Goal: Task Accomplishment & Management: Contribute content

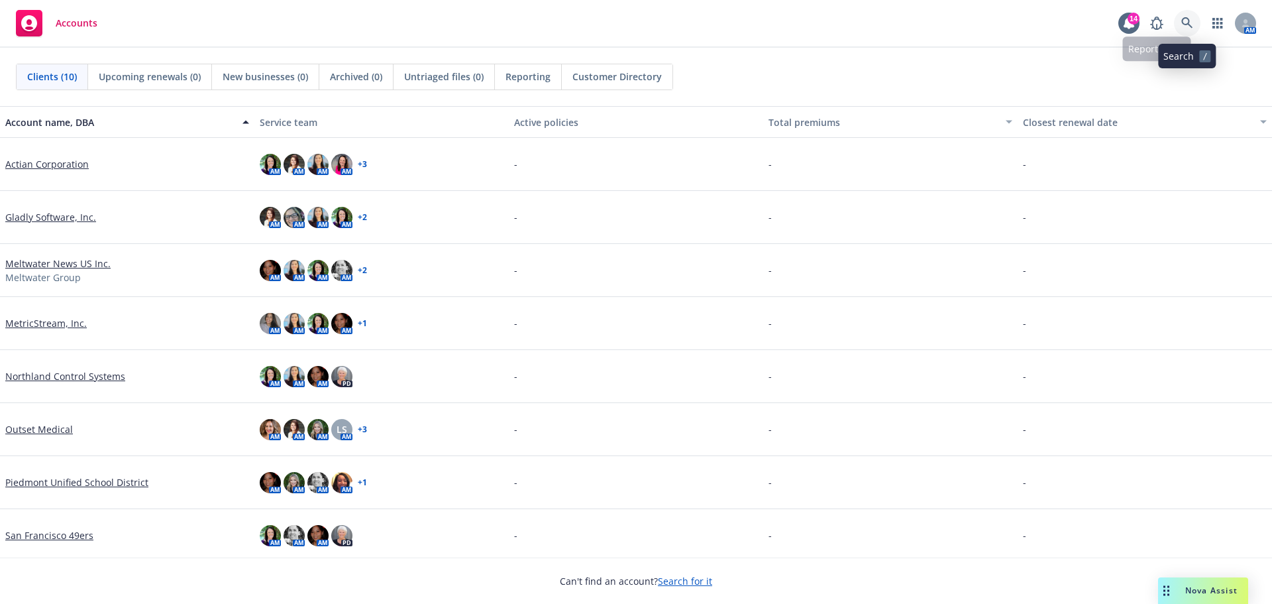
click at [1184, 19] on icon at bounding box center [1187, 22] width 11 height 11
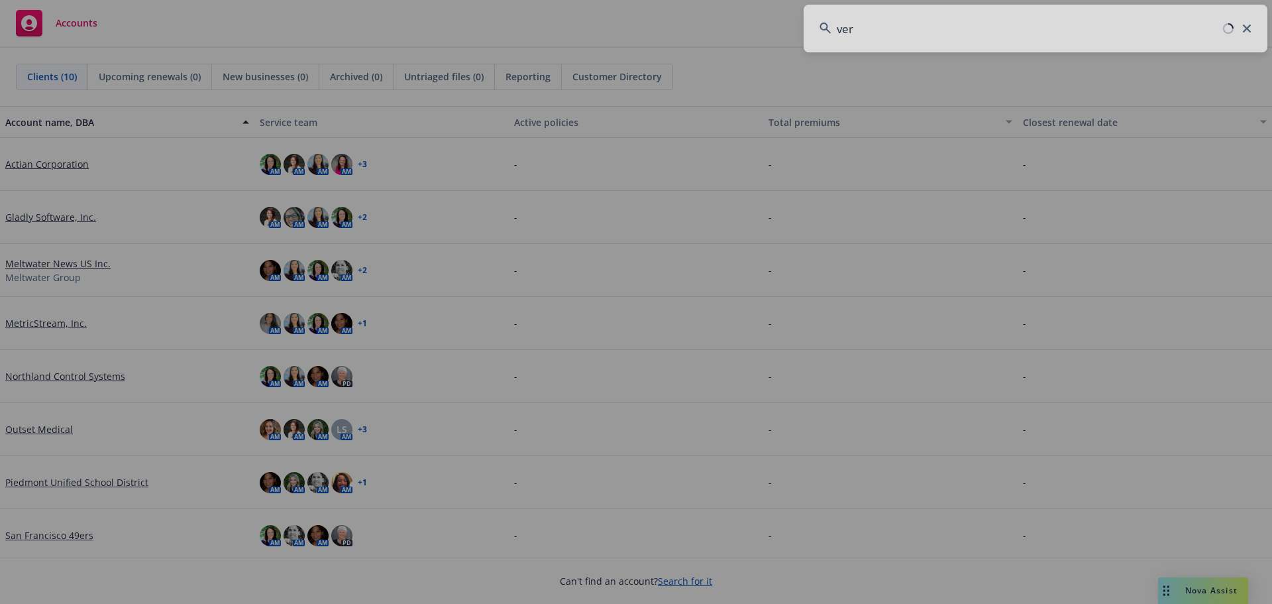
type input "[PERSON_NAME]"
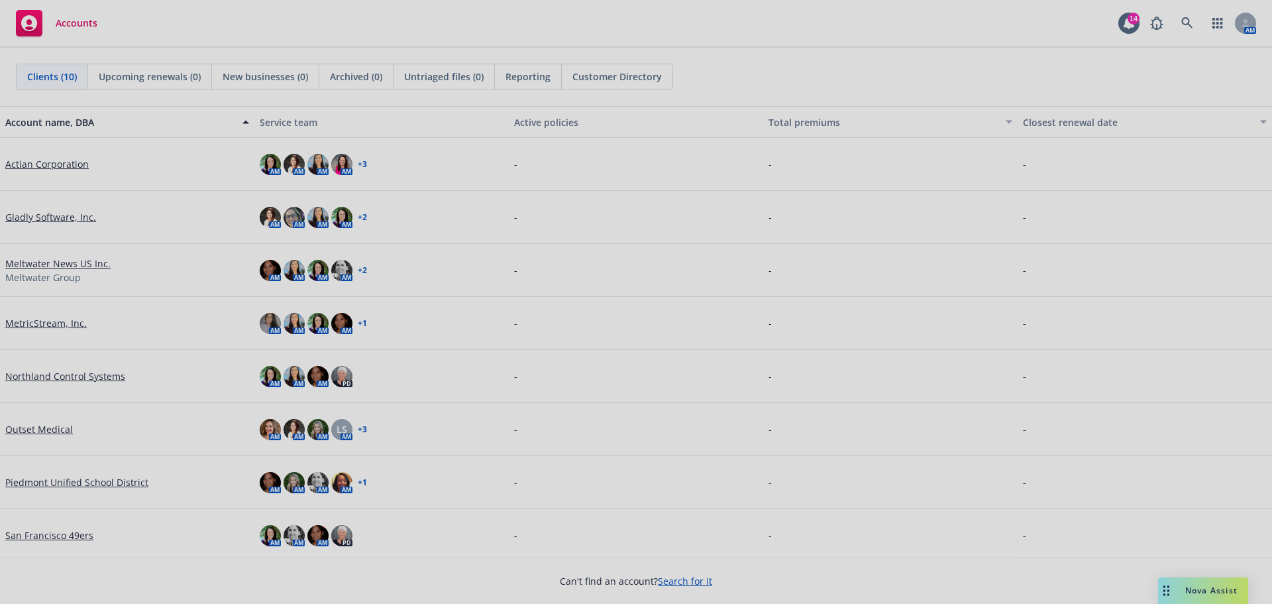
click at [1038, 87] on div at bounding box center [636, 302] width 1272 height 604
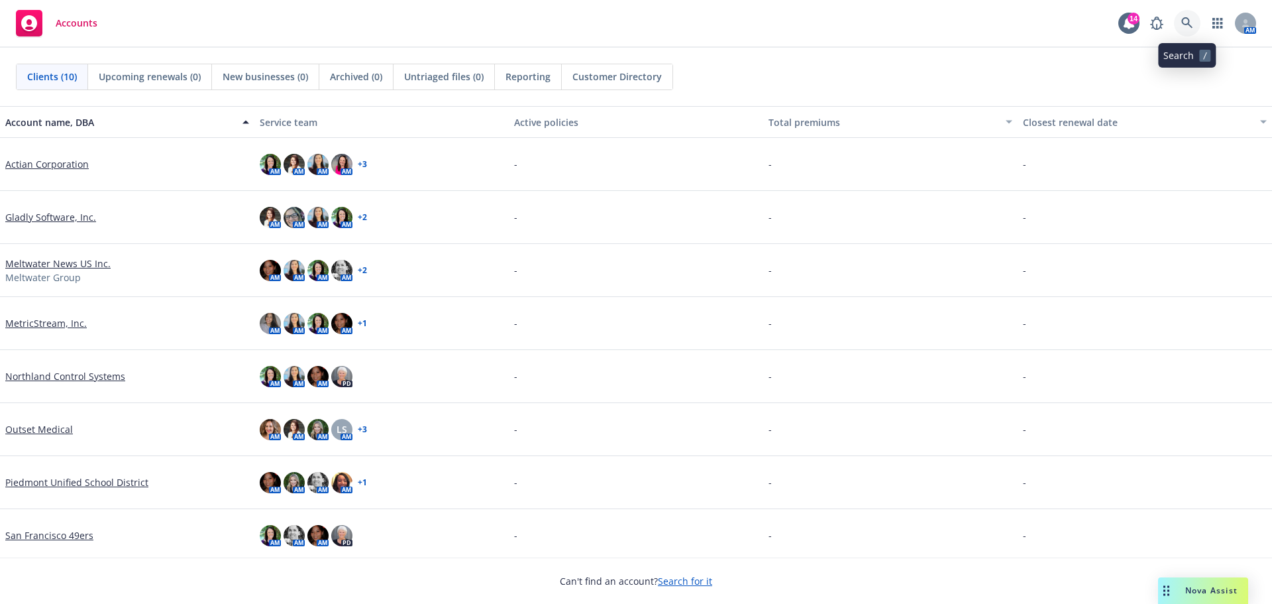
click at [1181, 21] on link at bounding box center [1187, 23] width 27 height 27
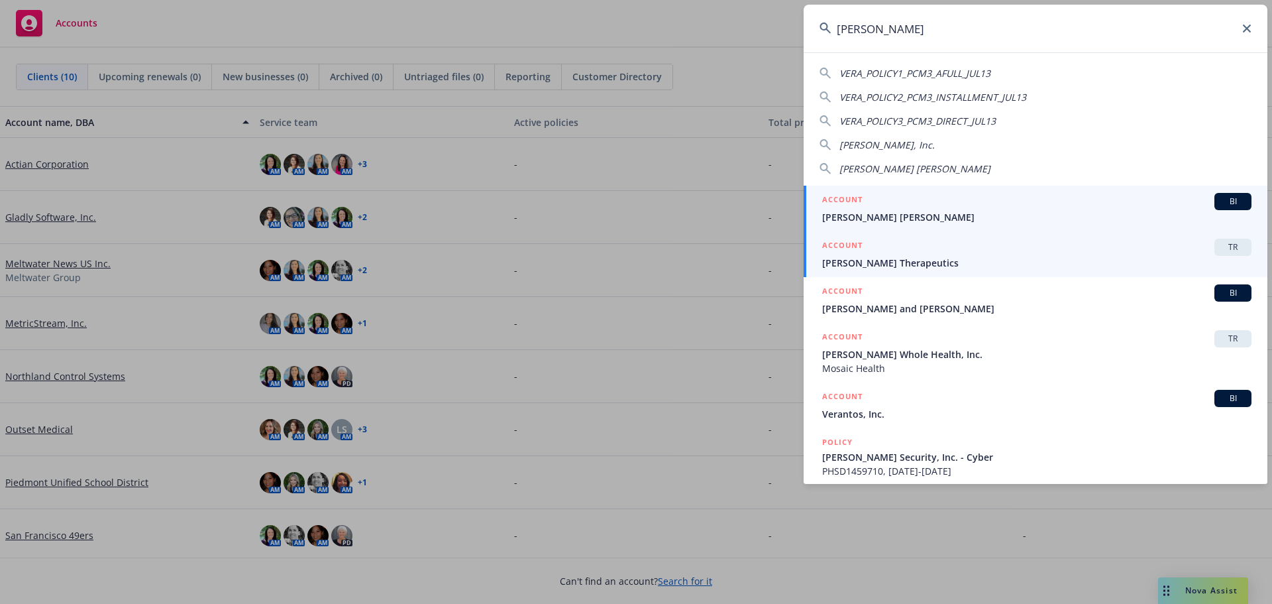
type input "[PERSON_NAME]"
click at [893, 256] on span "[PERSON_NAME] Therapeutics" at bounding box center [1036, 263] width 429 height 14
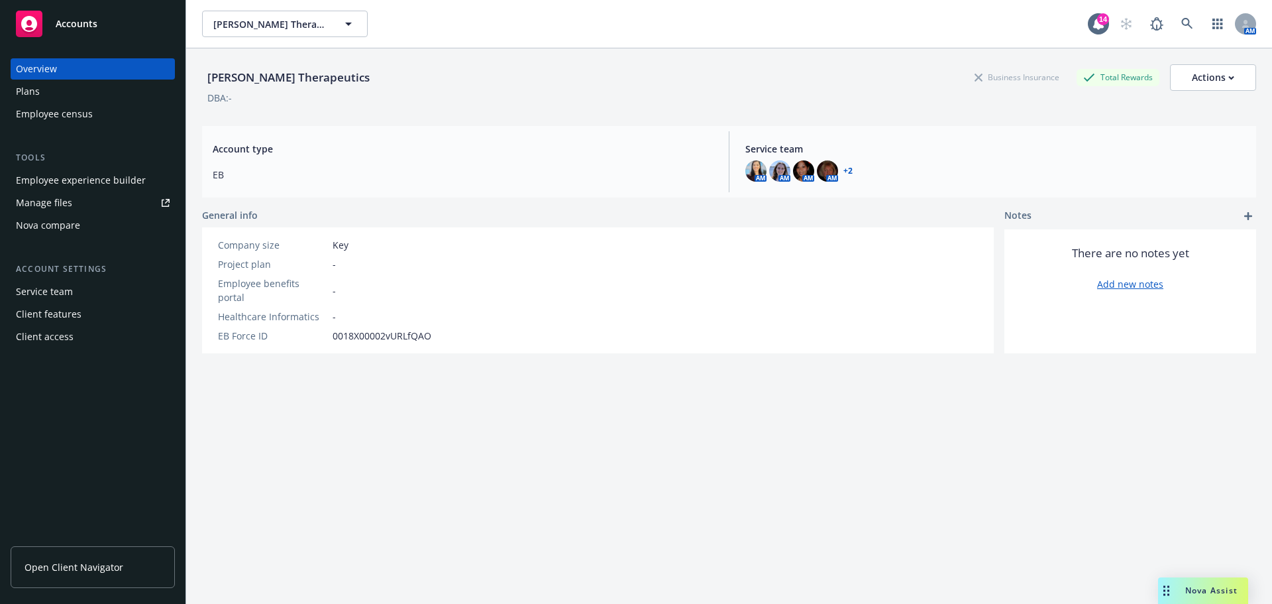
click at [111, 555] on link "Open Client Navigator" at bounding box center [93, 567] width 164 height 42
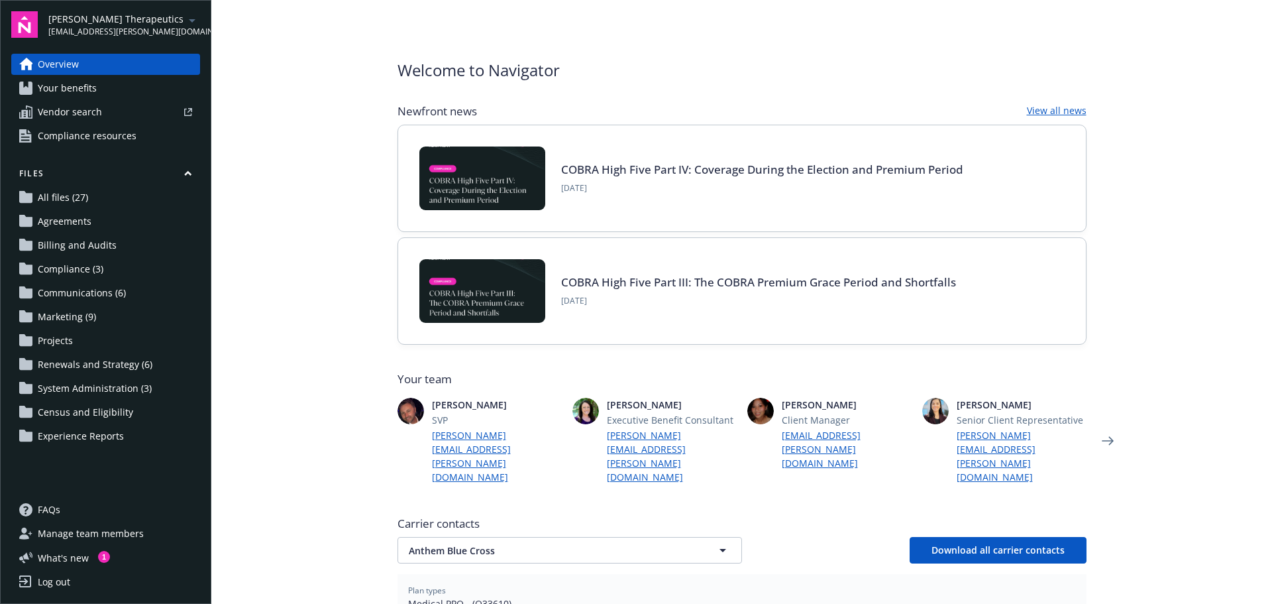
click at [89, 317] on span "Marketing (9)" at bounding box center [67, 316] width 58 height 21
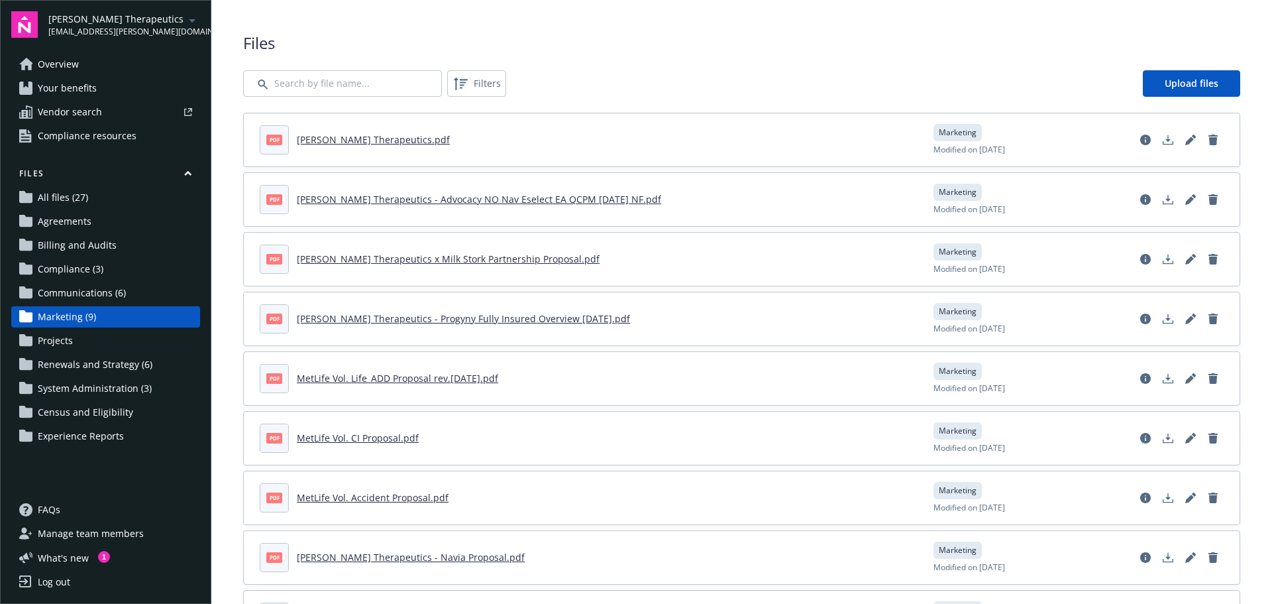
scroll to position [72, 0]
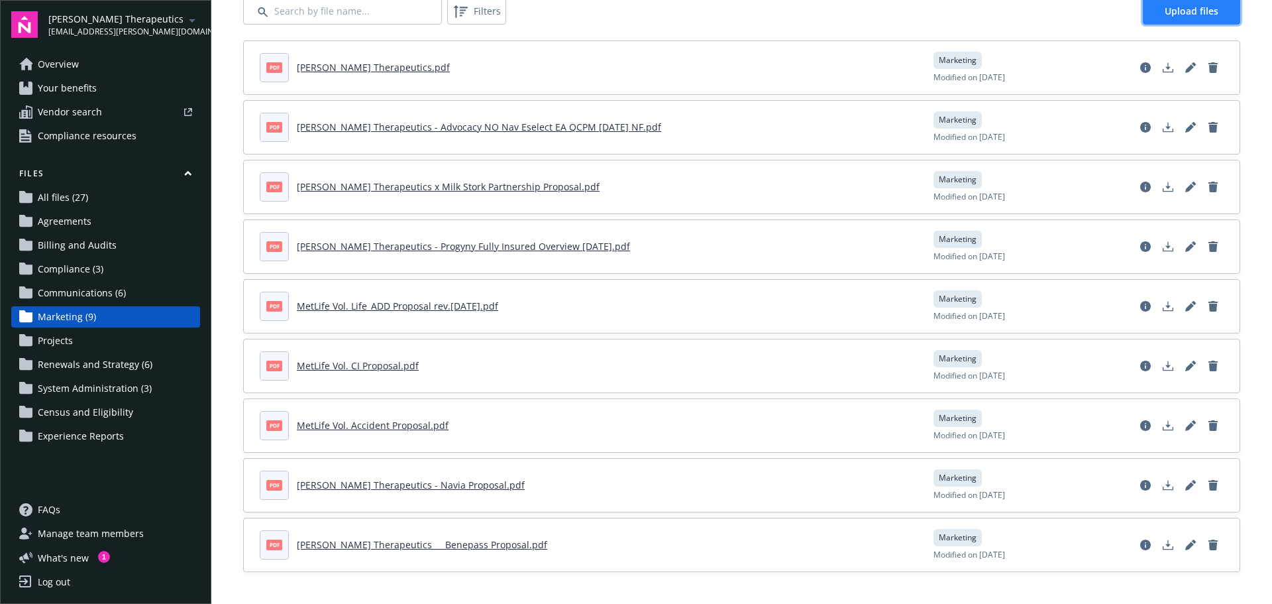
click at [1182, 12] on span "Upload files" at bounding box center [1192, 11] width 54 height 13
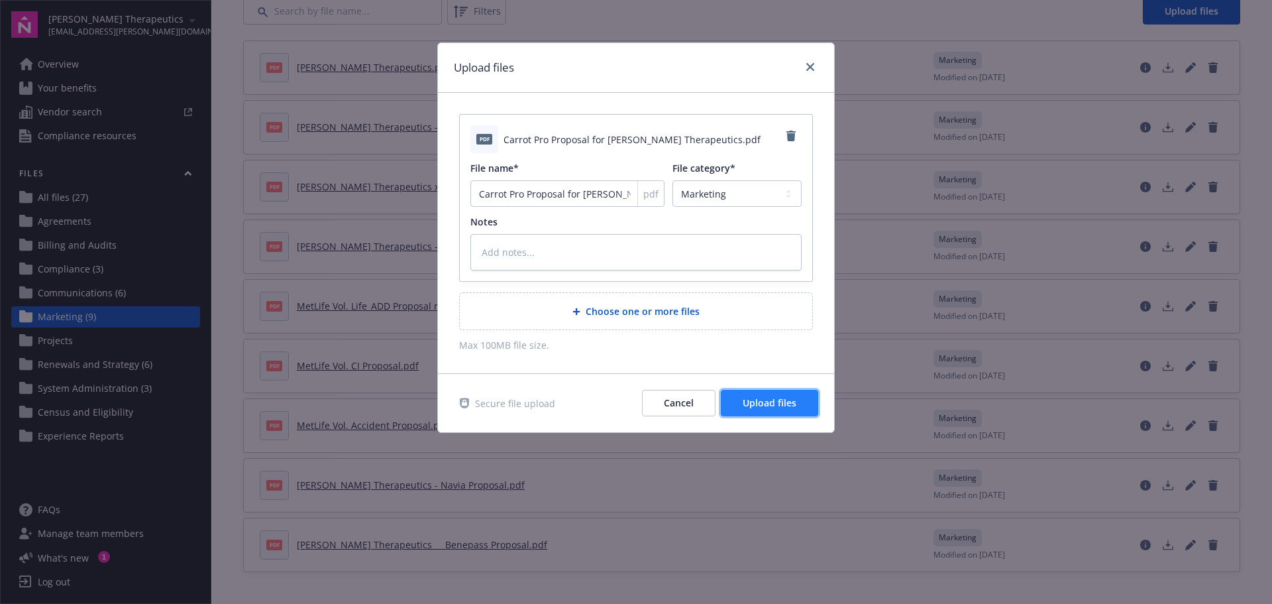
click at [779, 401] on span "Upload files" at bounding box center [770, 402] width 54 height 13
type textarea "x"
